Goal: Task Accomplishment & Management: Use online tool/utility

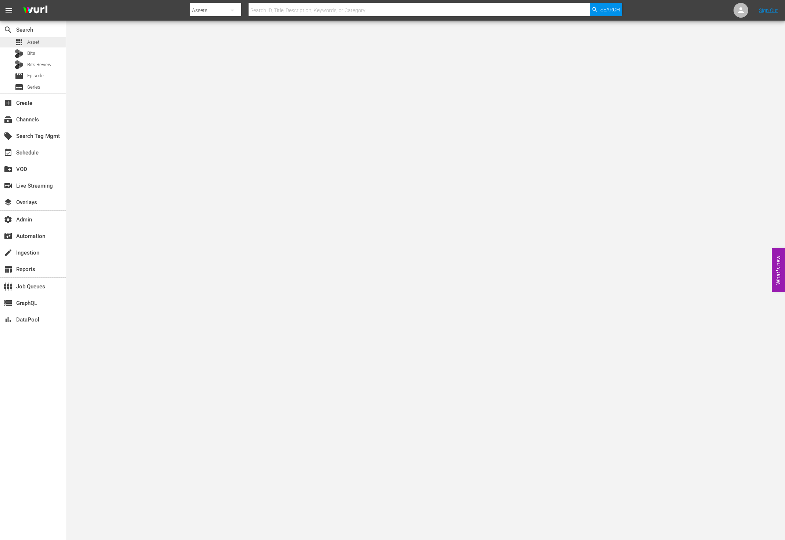
click at [44, 43] on div "apps Asset" at bounding box center [33, 42] width 66 height 10
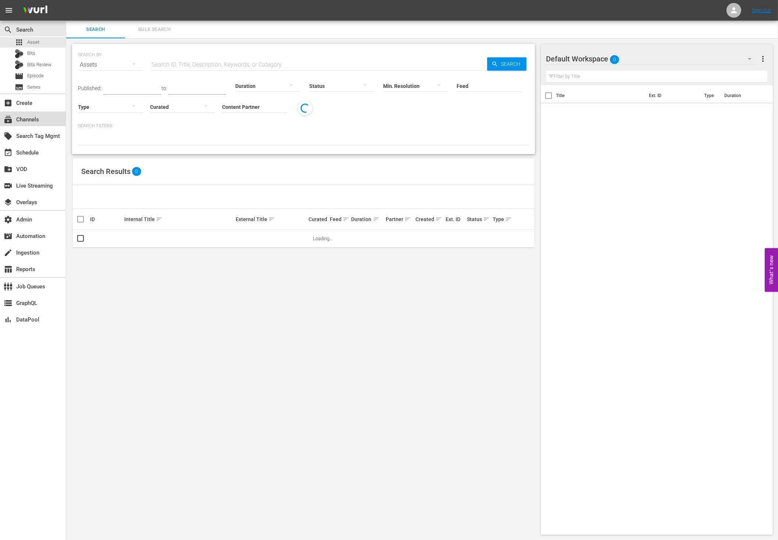
click at [37, 121] on div "subscriptions Channels" at bounding box center [20, 118] width 41 height 7
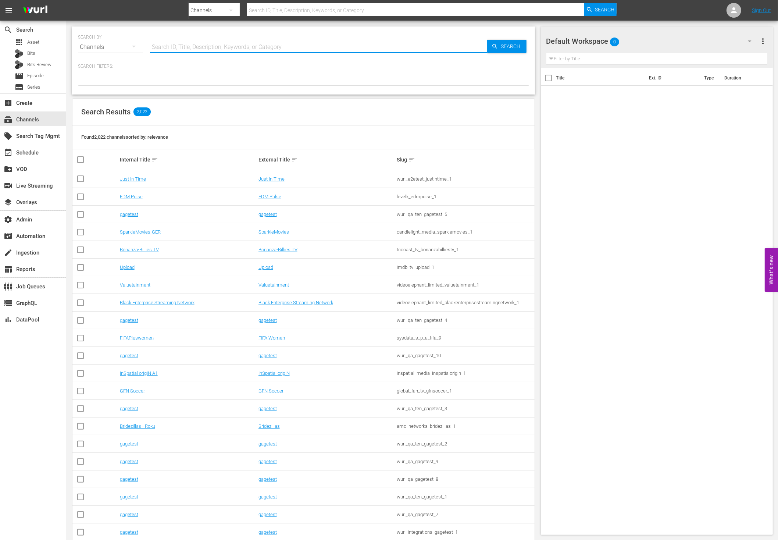
click at [179, 48] on input "text" at bounding box center [318, 47] width 337 height 18
type input "TALK"
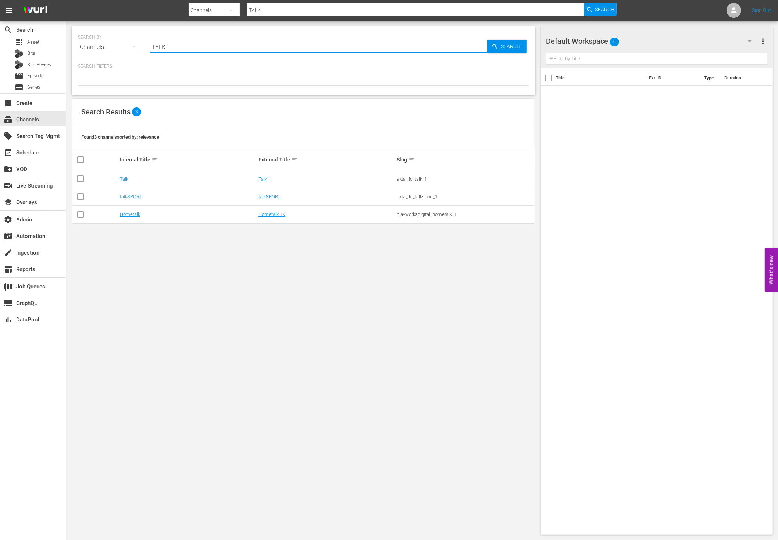
type input "talk"
click at [267, 179] on div "Talk" at bounding box center [327, 179] width 136 height 6
click at [262, 179] on link "Talk" at bounding box center [263, 179] width 8 height 6
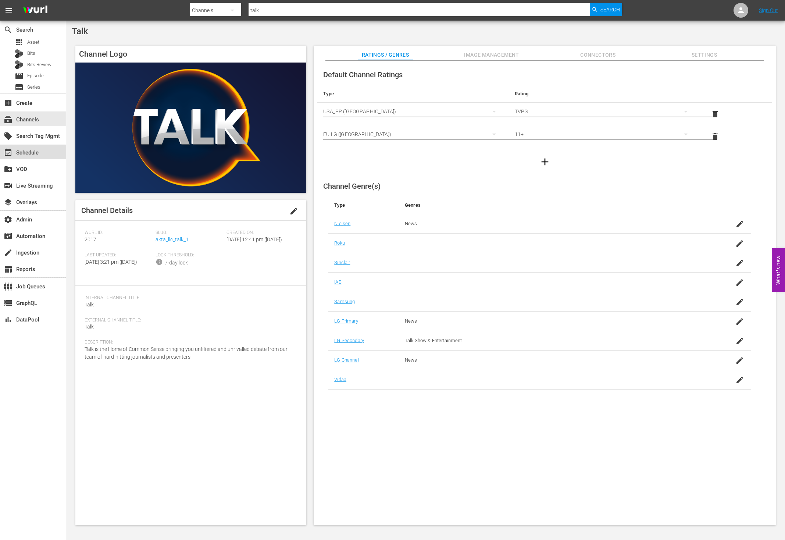
click at [33, 146] on div "event_available Schedule" at bounding box center [33, 152] width 66 height 15
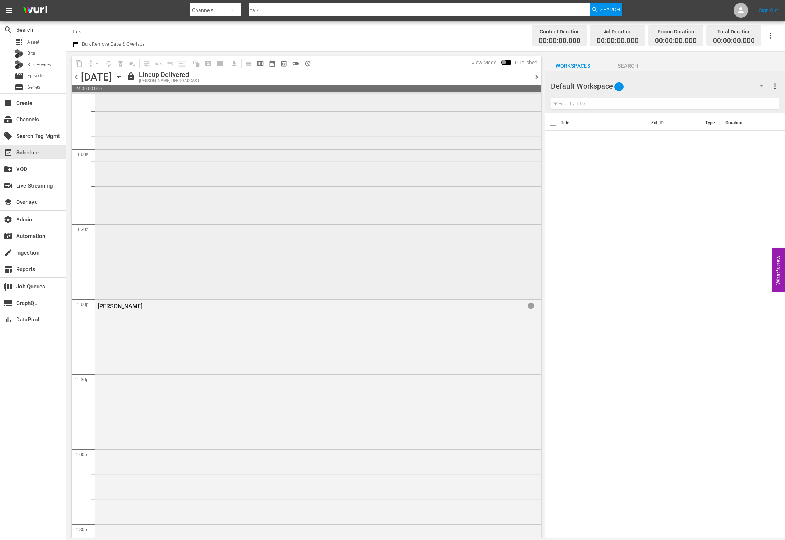
scroll to position [1648, 0]
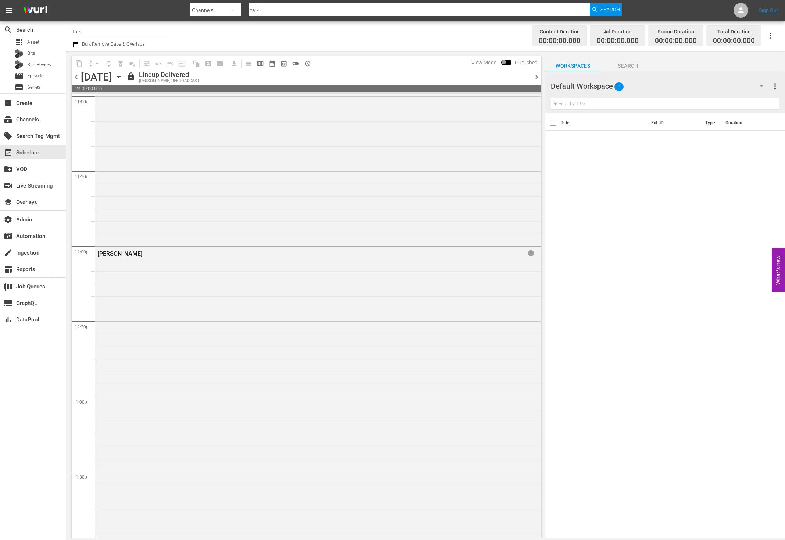
click at [540, 77] on span "chevron_right" at bounding box center [536, 76] width 9 height 9
click at [123, 77] on icon "button" at bounding box center [119, 77] width 8 height 8
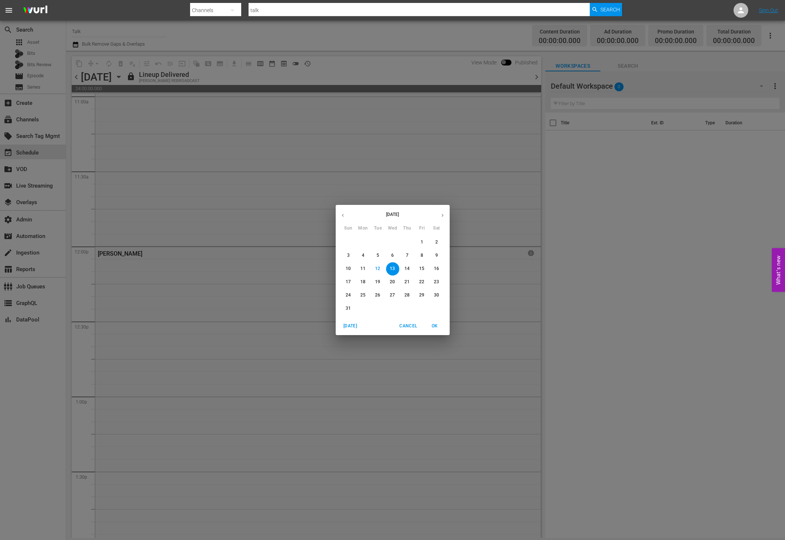
drag, startPoint x: 287, startPoint y: 84, endPoint x: 277, endPoint y: 82, distance: 10.5
click at [286, 84] on div "[DATE] Sun Mon Tue Wed Thu Fri Sat 27 28 29 30 31 1 2 3 4 5 6 7 8 9 10 11 12 13…" at bounding box center [392, 270] width 785 height 540
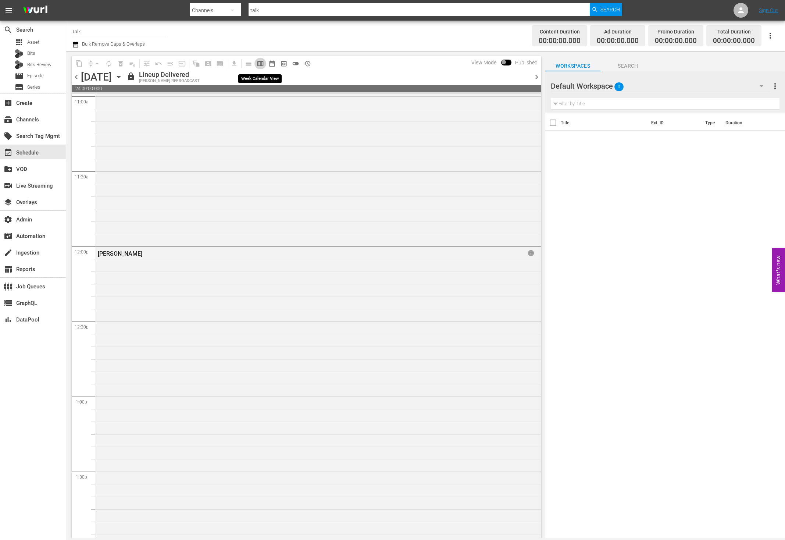
click at [259, 66] on span "calendar_view_week_outlined" at bounding box center [260, 63] width 7 height 7
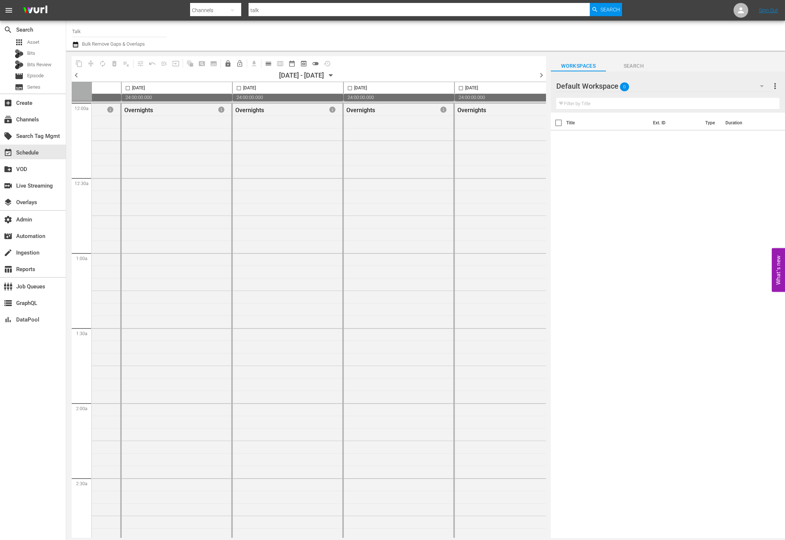
scroll to position [0, 327]
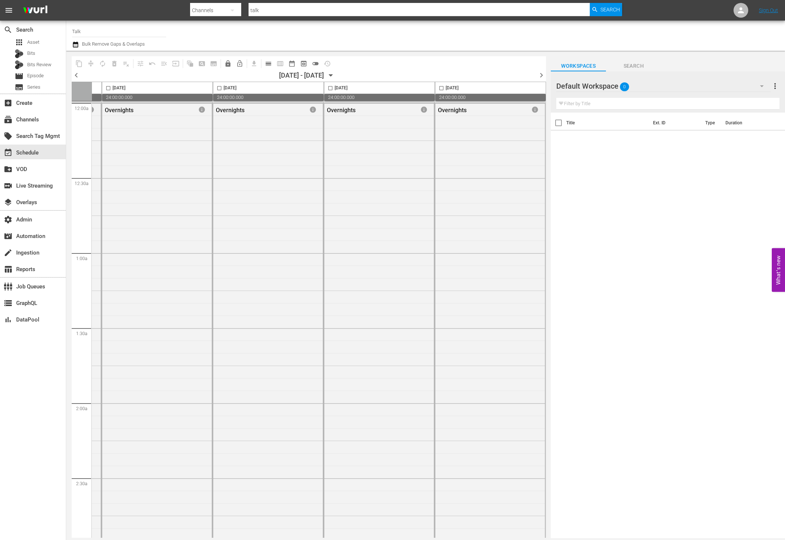
click at [543, 72] on span "chevron_right" at bounding box center [541, 75] width 9 height 9
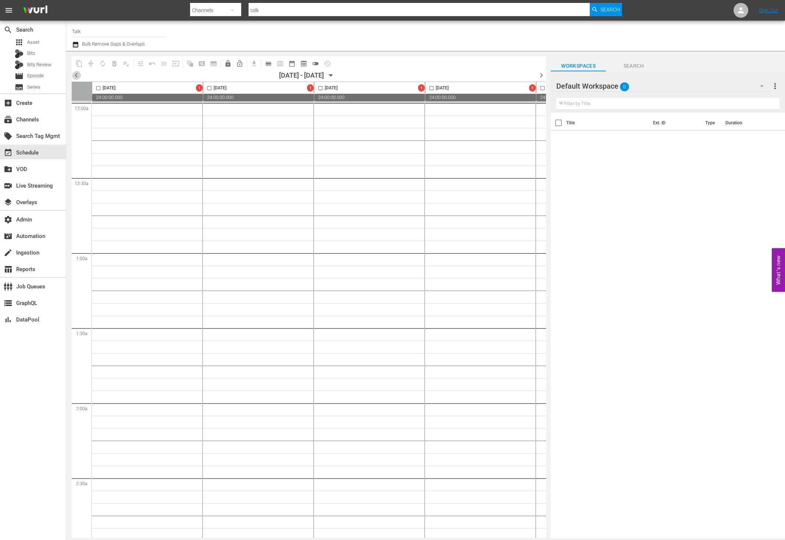
click at [74, 76] on span "chevron_left" at bounding box center [76, 75] width 9 height 9
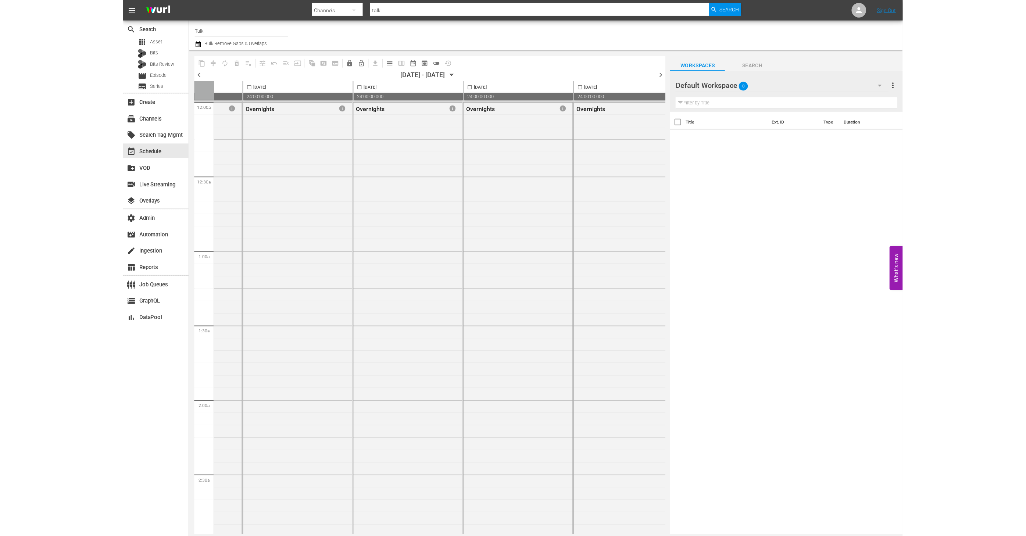
scroll to position [0, 327]
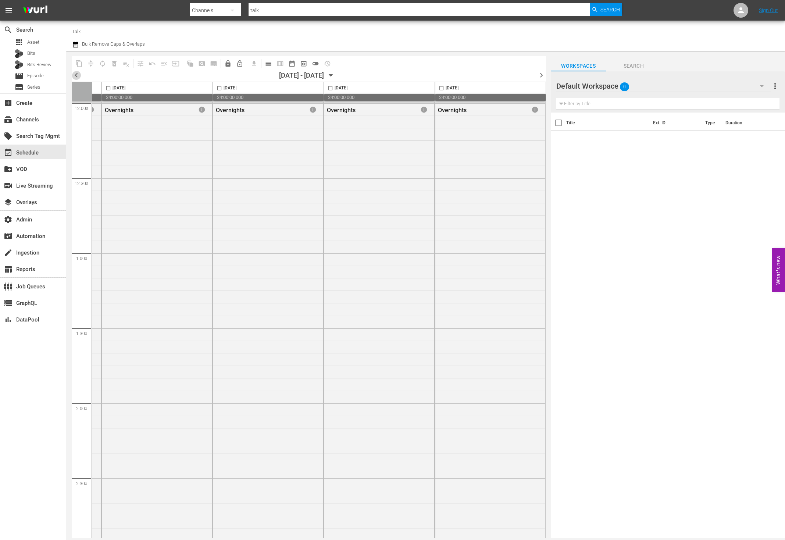
click at [76, 76] on span "chevron_left" at bounding box center [76, 75] width 9 height 9
click at [74, 78] on span "chevron_left" at bounding box center [76, 75] width 9 height 9
click at [75, 78] on span "chevron_left" at bounding box center [76, 75] width 9 height 9
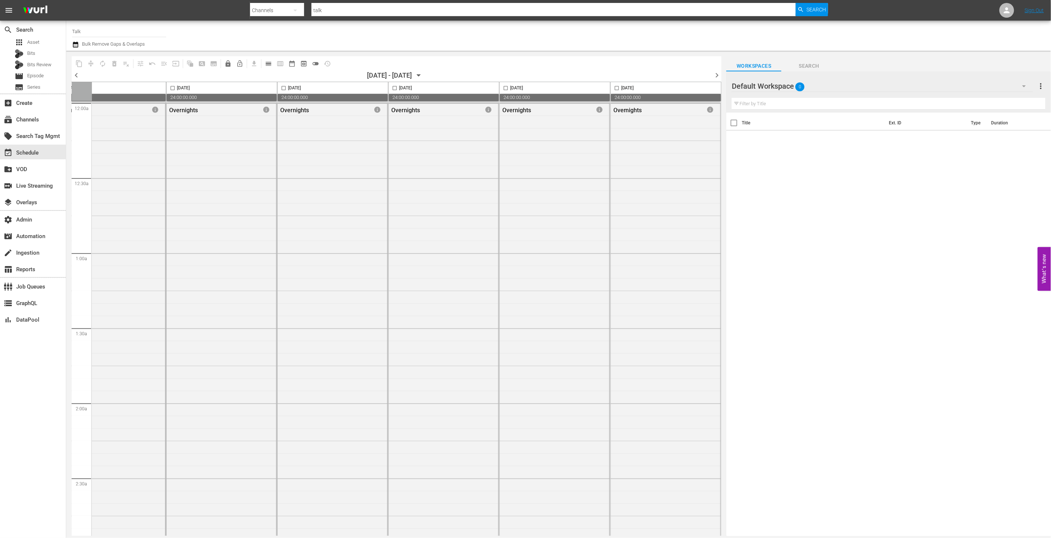
scroll to position [0, 152]
click at [78, 77] on span "chevron_left" at bounding box center [76, 75] width 9 height 9
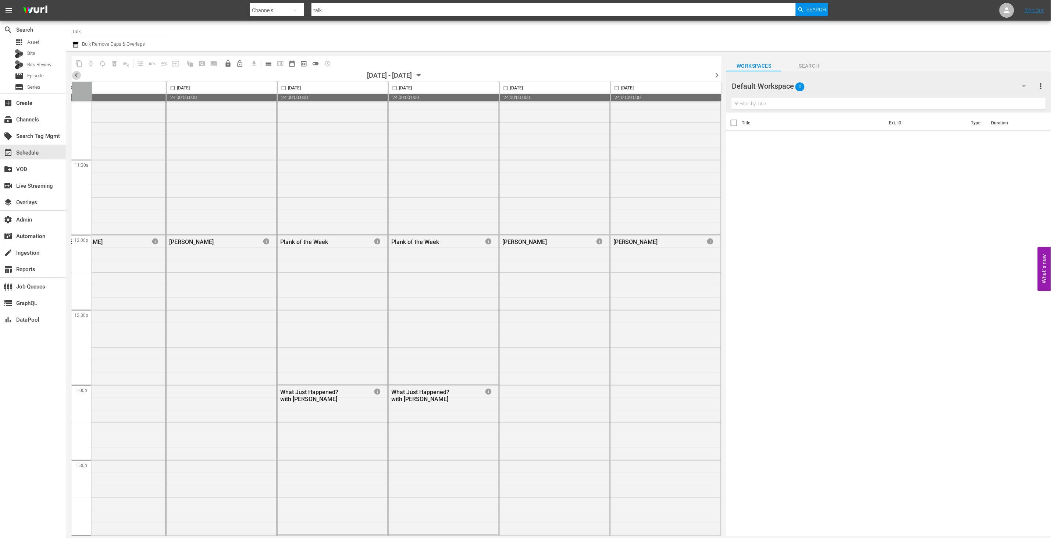
click at [78, 77] on span "chevron_left" at bounding box center [76, 75] width 9 height 9
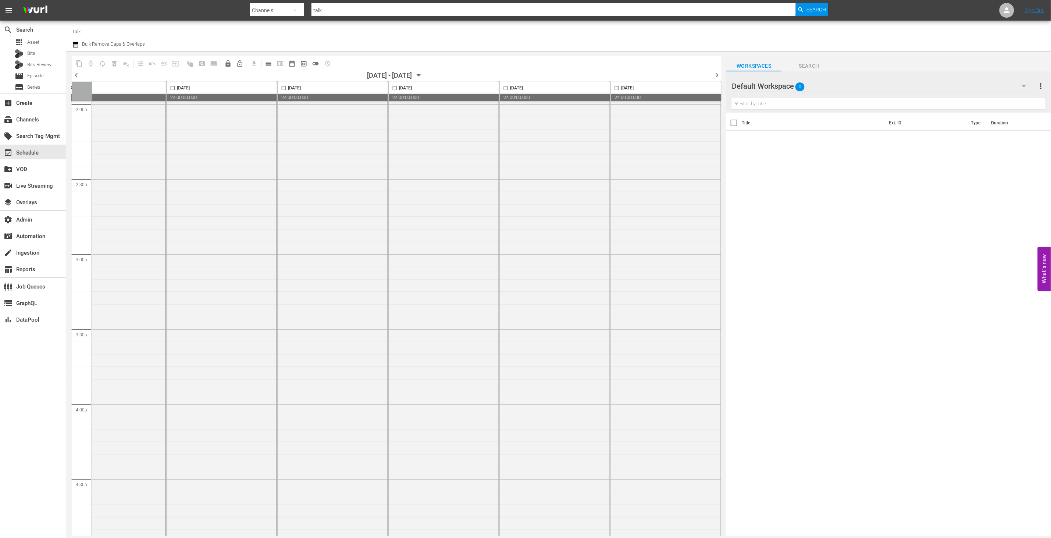
scroll to position [0, 152]
click at [79, 78] on span "chevron_left" at bounding box center [76, 75] width 9 height 9
click at [75, 76] on span "chevron_left" at bounding box center [76, 75] width 9 height 9
click at [716, 77] on span "chevron_right" at bounding box center [716, 75] width 9 height 9
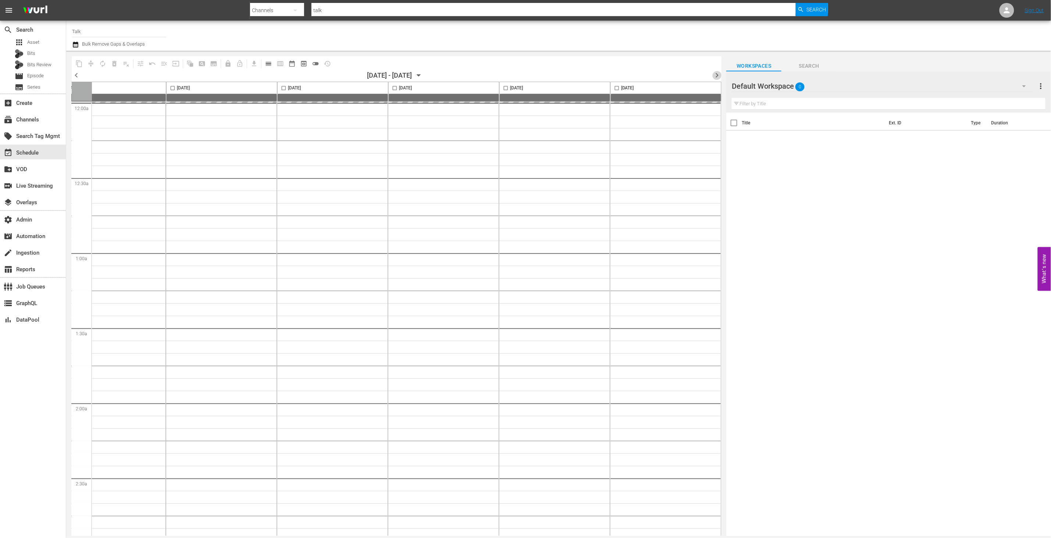
click at [716, 77] on span "chevron_right" at bounding box center [716, 75] width 9 height 9
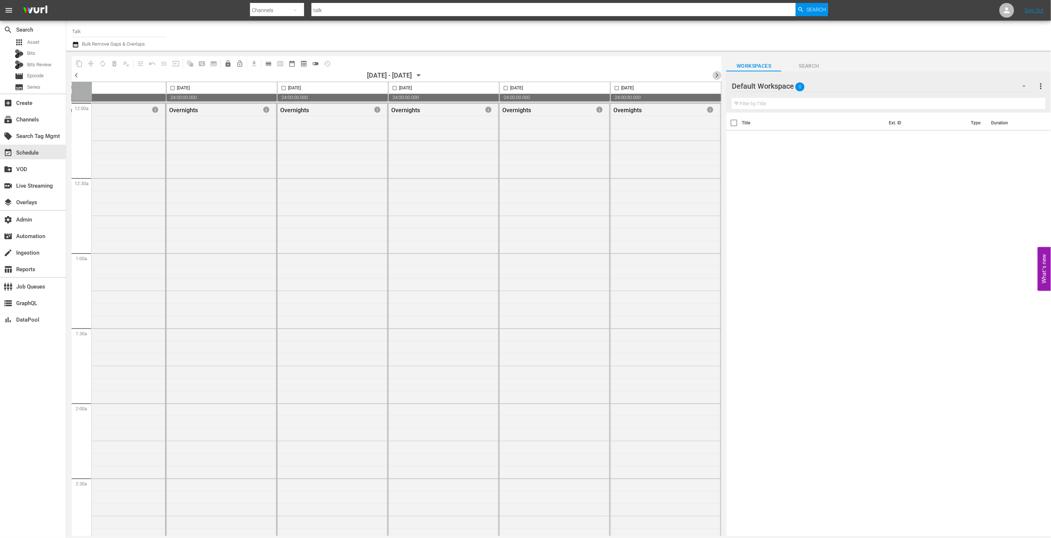
click at [716, 77] on span "chevron_right" at bounding box center [716, 75] width 9 height 9
click at [117, 32] on input "Talk" at bounding box center [119, 31] width 94 height 18
type input "T"
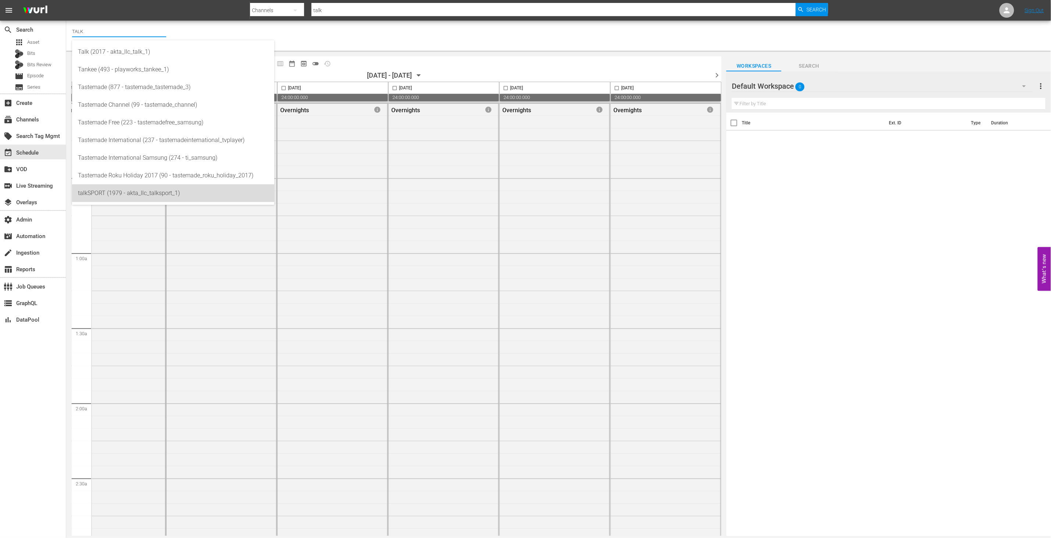
click at [125, 193] on div "talkSPORT (1979 - akta_llc_talksport_1)" at bounding box center [173, 193] width 190 height 18
type input "talkSPORT (1979 - akta_llc_talksport_1)"
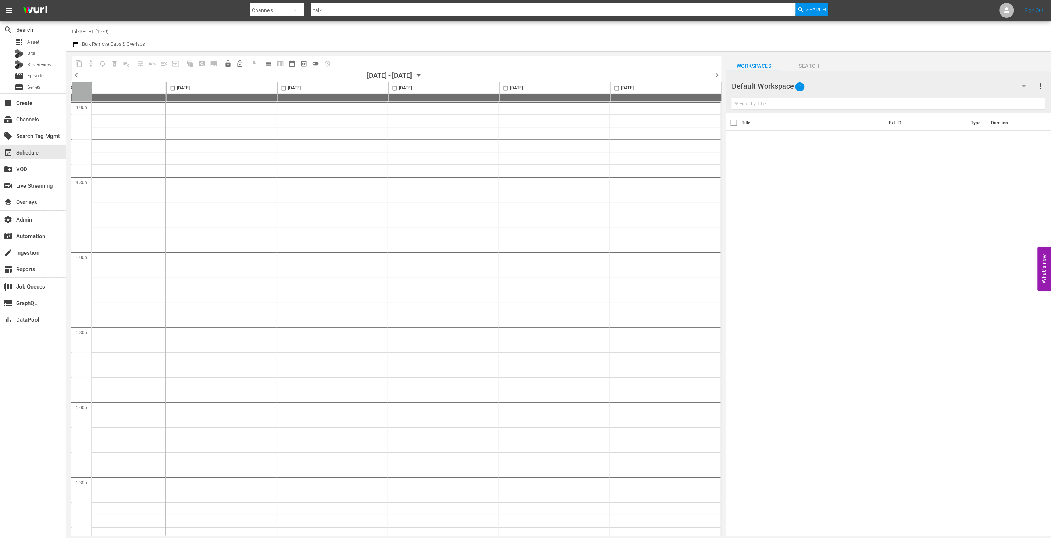
scroll to position [1932, 152]
click at [270, 65] on span "calendar_view_day_outlined" at bounding box center [268, 63] width 7 height 7
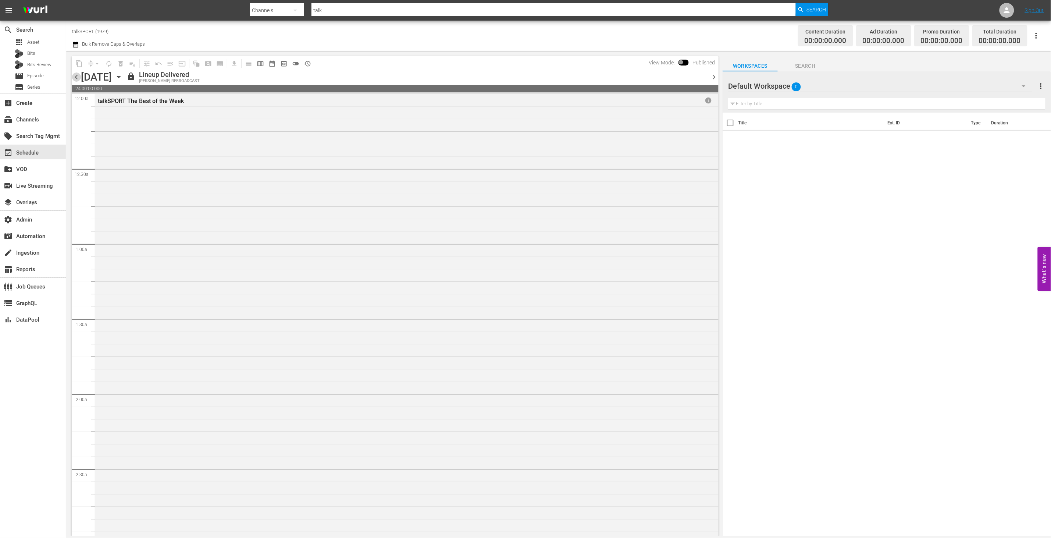
click at [76, 80] on span "chevron_left" at bounding box center [76, 76] width 9 height 9
click at [716, 76] on span "chevron_right" at bounding box center [713, 76] width 9 height 9
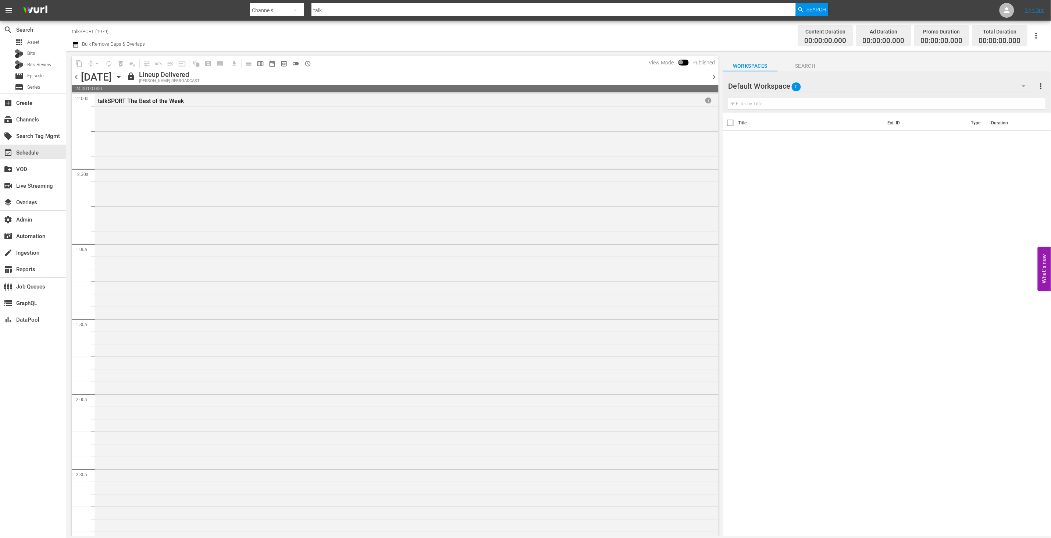
click at [716, 76] on span "chevron_right" at bounding box center [713, 76] width 9 height 9
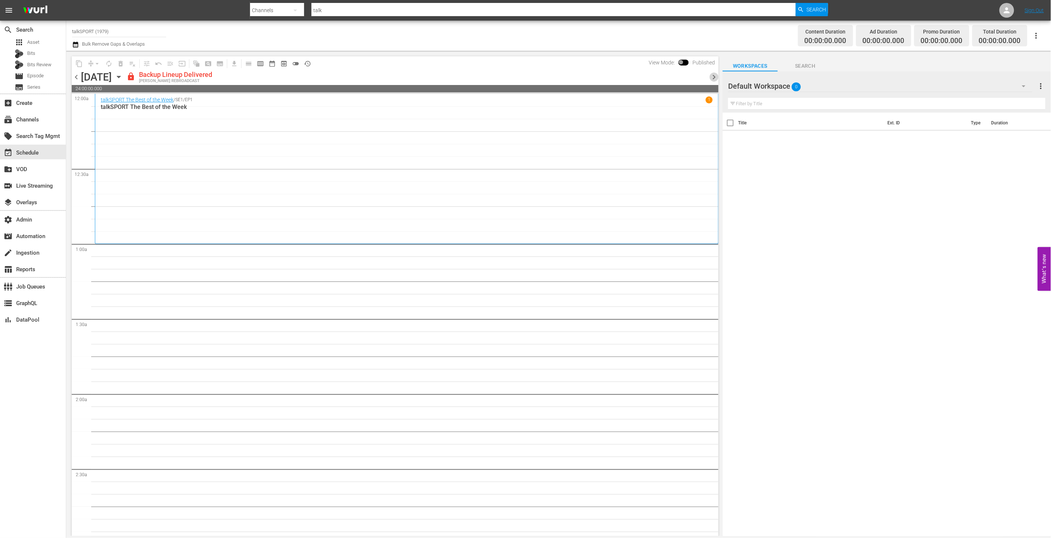
click at [716, 76] on span "chevron_right" at bounding box center [713, 76] width 9 height 9
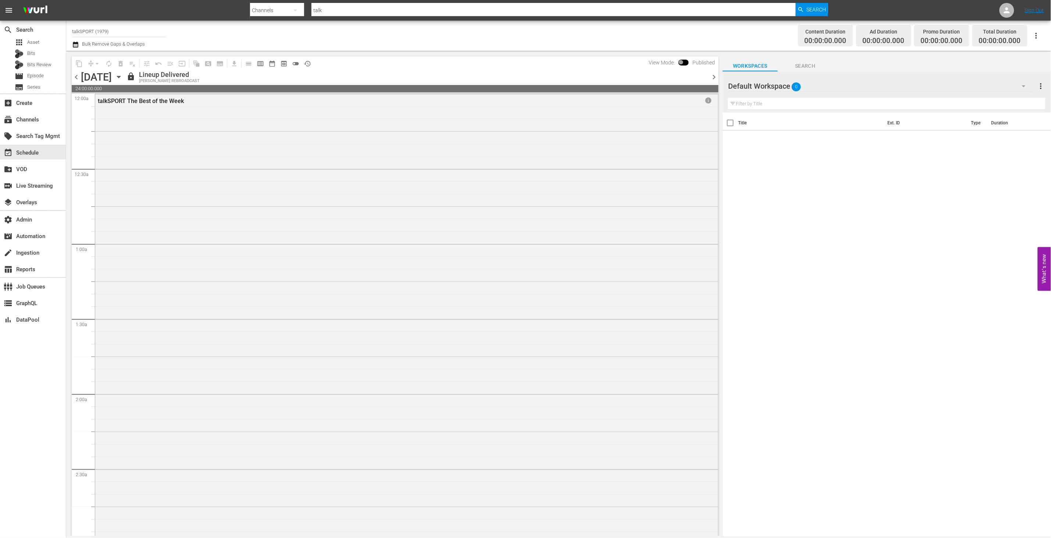
click at [76, 78] on span "chevron_left" at bounding box center [76, 76] width 9 height 9
